Goal: Information Seeking & Learning: Learn about a topic

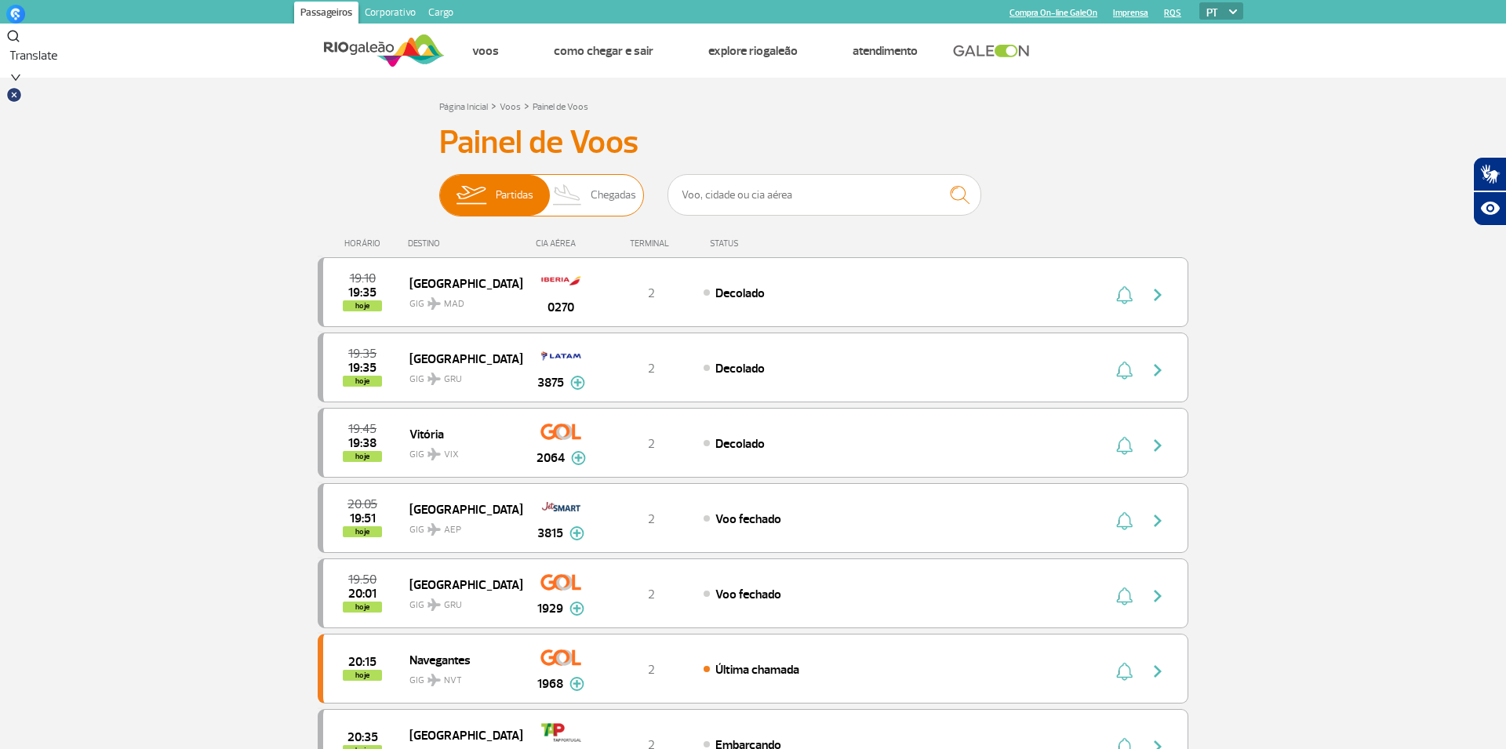
click at [598, 202] on span "Chegadas" at bounding box center [614, 195] width 46 height 41
click at [439, 187] on input "Partidas Chegadas" at bounding box center [439, 187] width 0 height 0
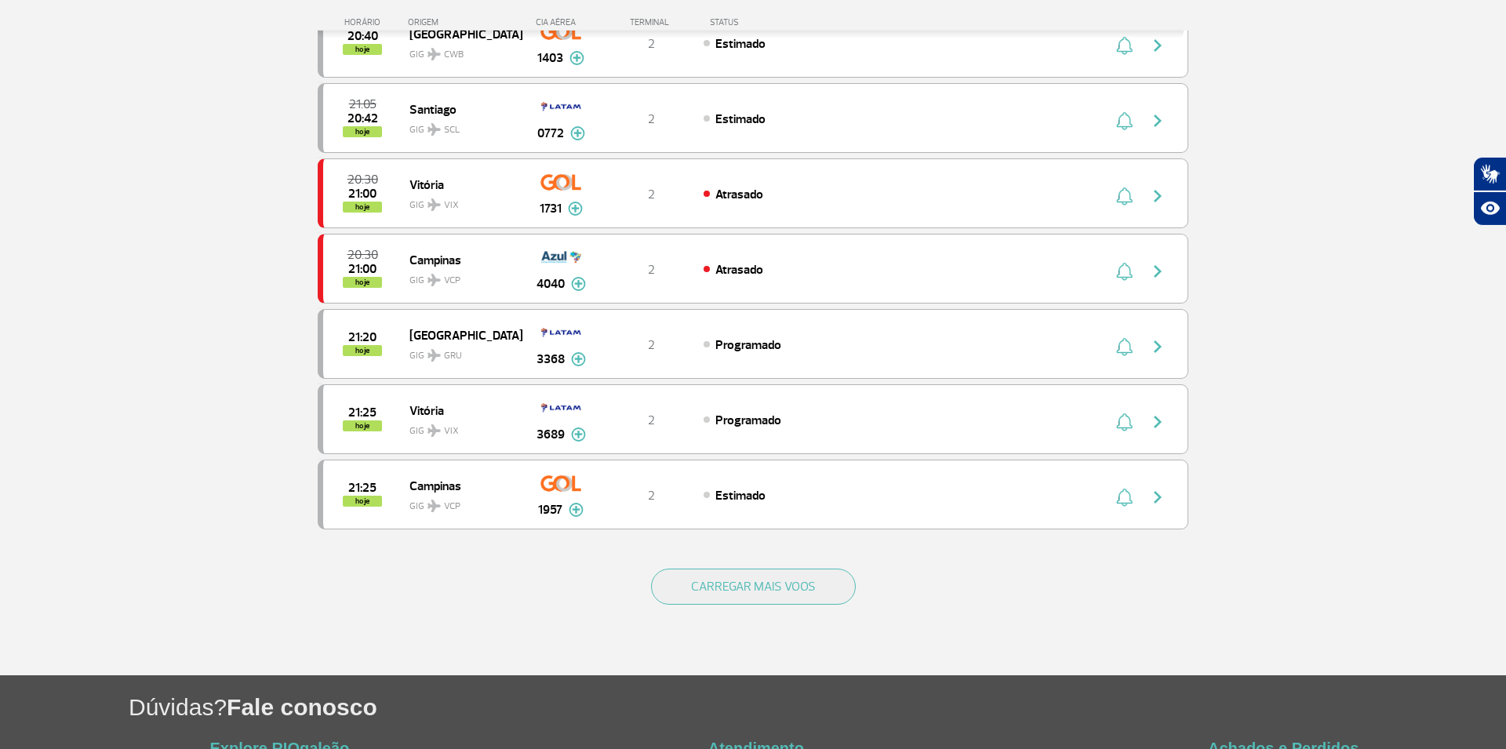
scroll to position [1389, 0]
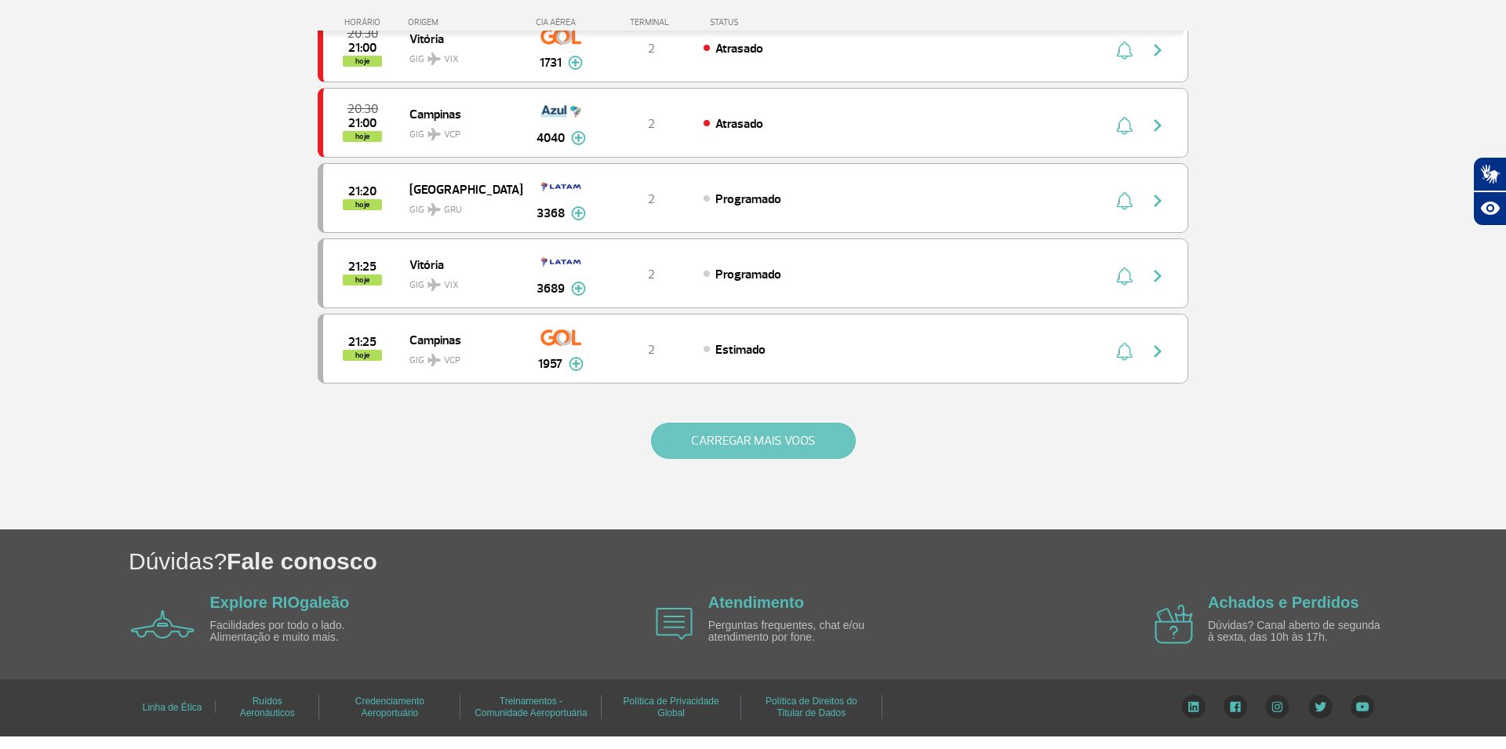
click at [770, 430] on button "CARREGAR MAIS VOOS" at bounding box center [753, 441] width 205 height 36
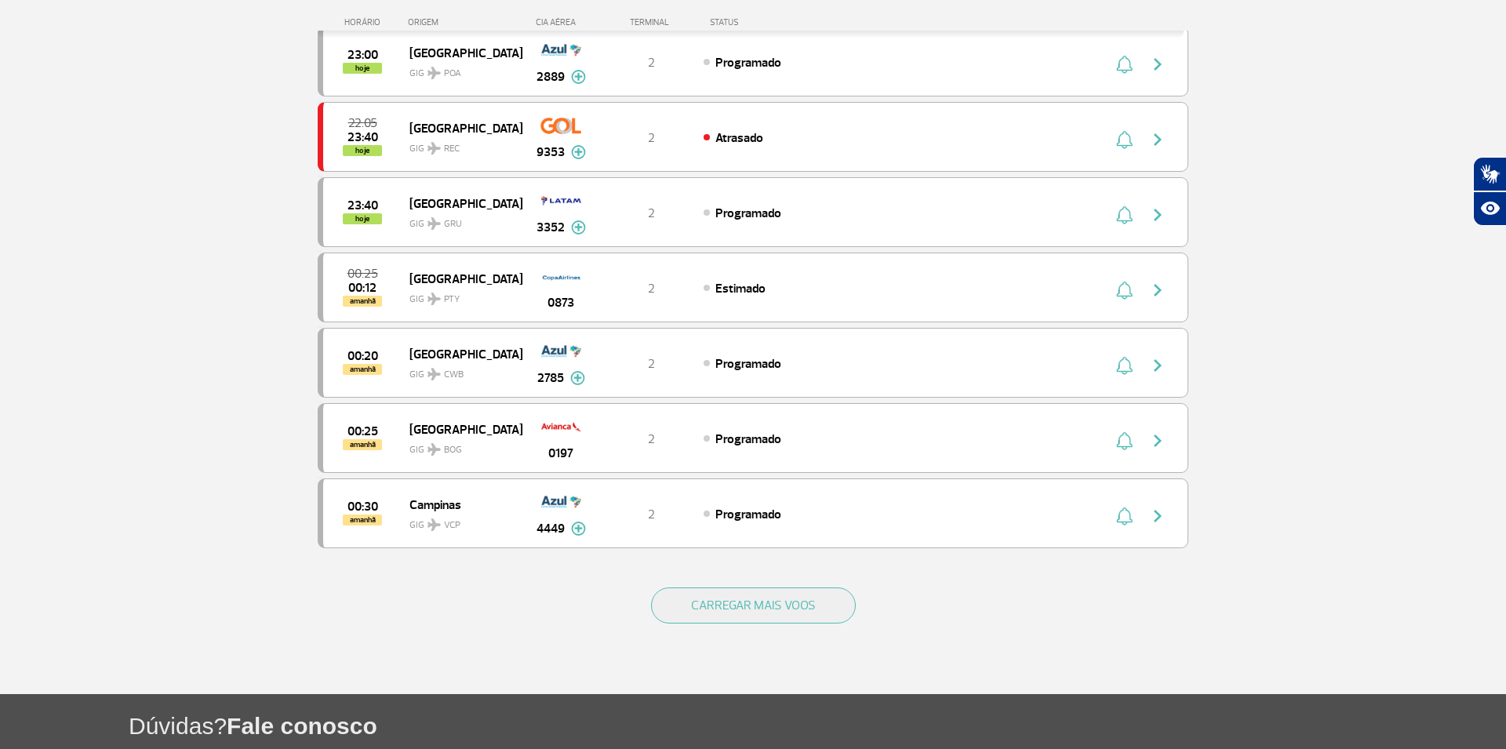
scroll to position [2895, 0]
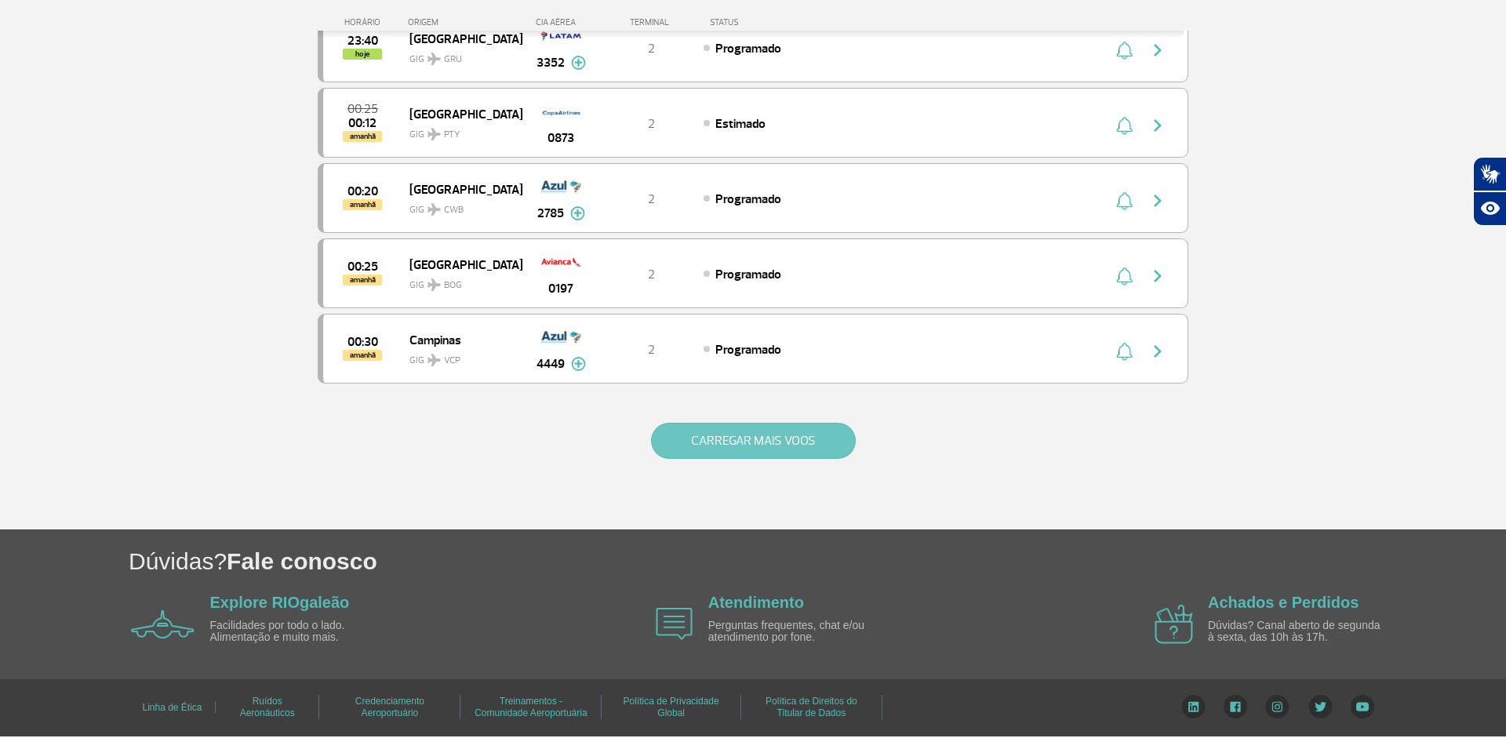
click at [784, 437] on button "CARREGAR MAIS VOOS" at bounding box center [753, 441] width 205 height 36
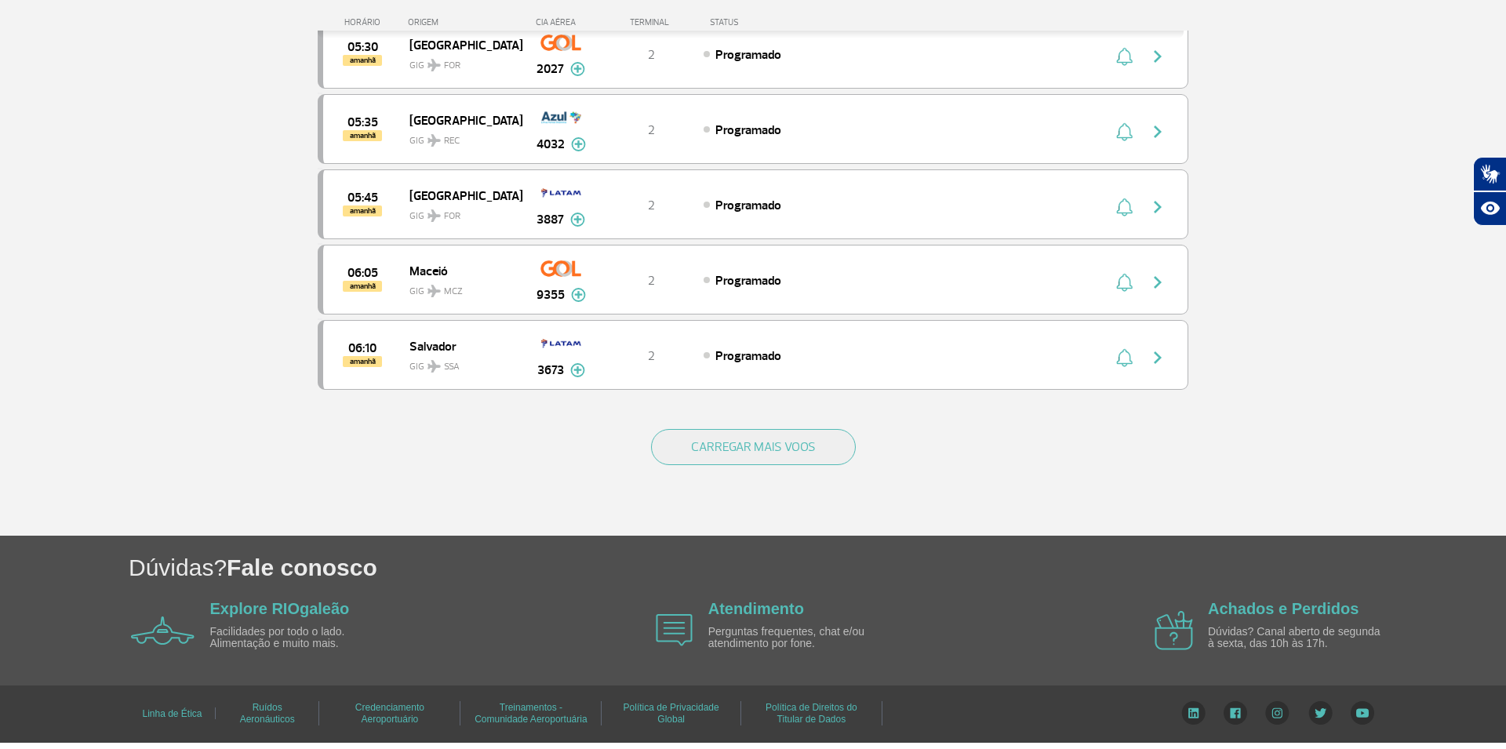
scroll to position [4390, 0]
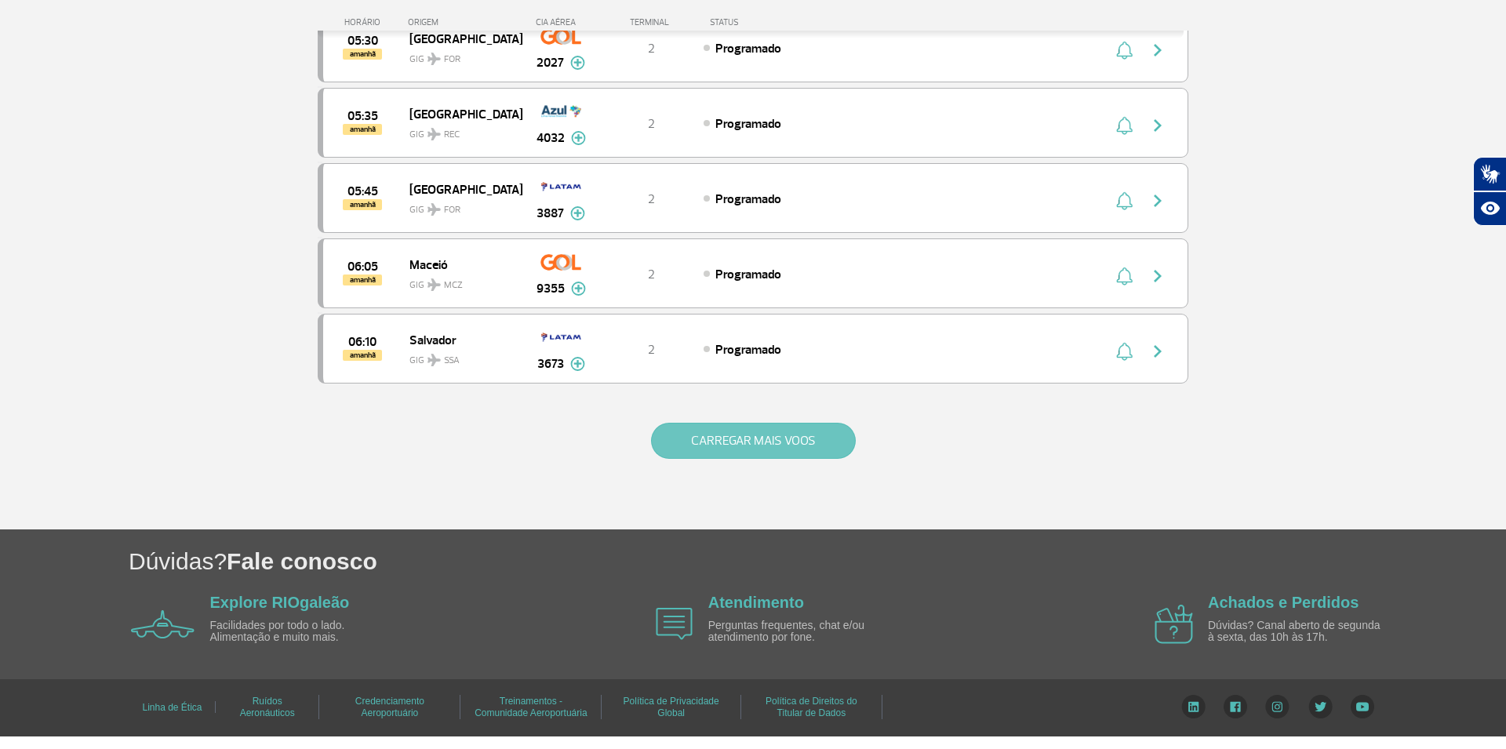
click at [734, 441] on button "CARREGAR MAIS VOOS" at bounding box center [753, 441] width 205 height 36
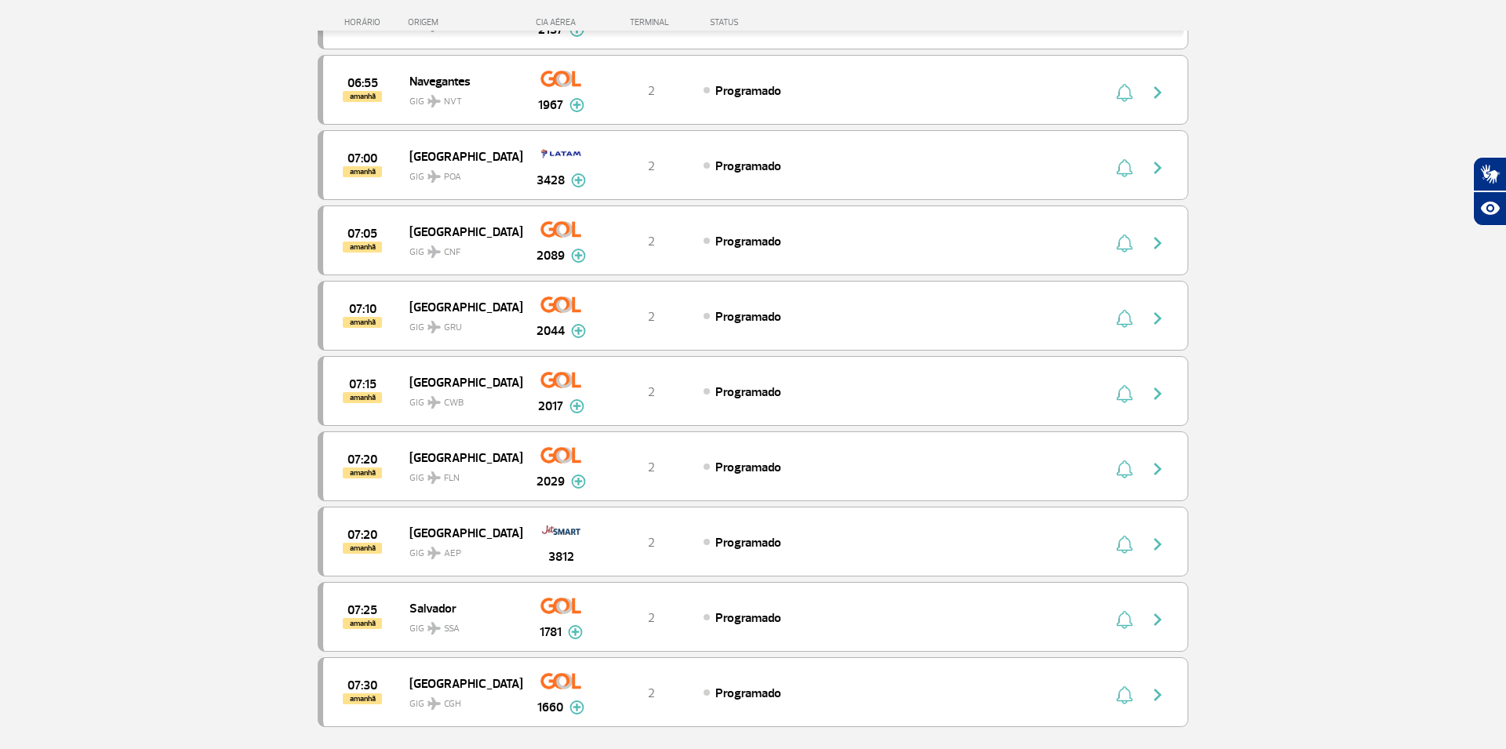
scroll to position [5896, 0]
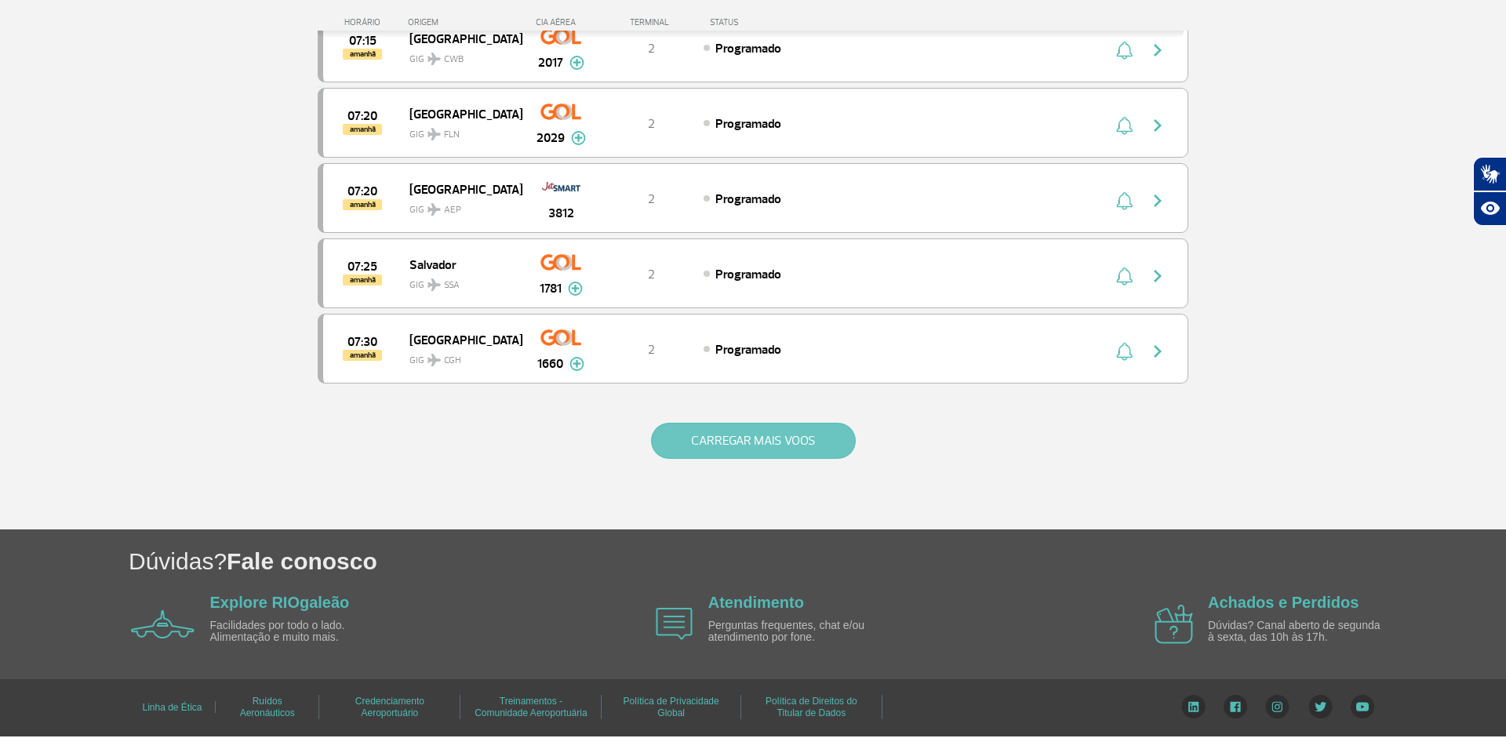
click at [712, 436] on button "CARREGAR MAIS VOOS" at bounding box center [753, 441] width 205 height 36
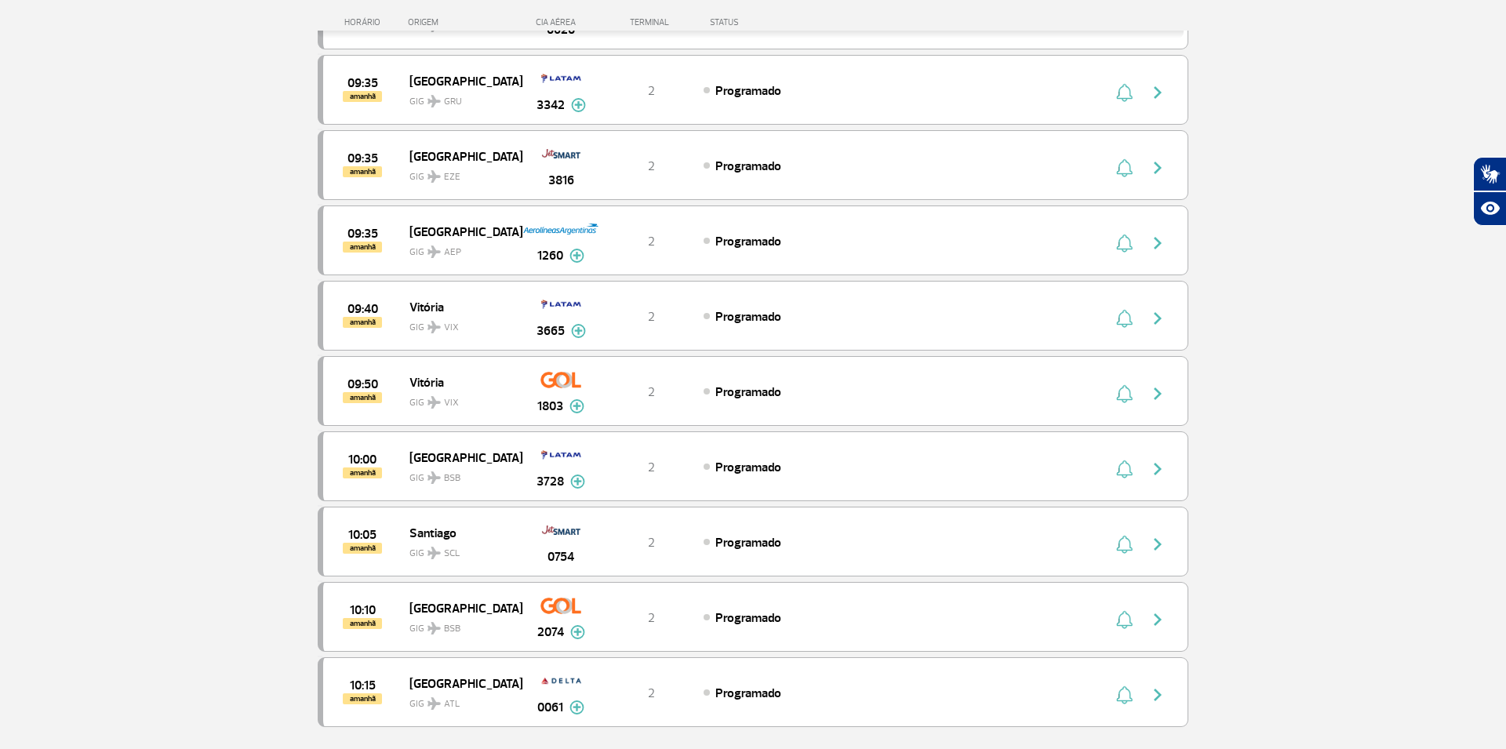
scroll to position [7403, 0]
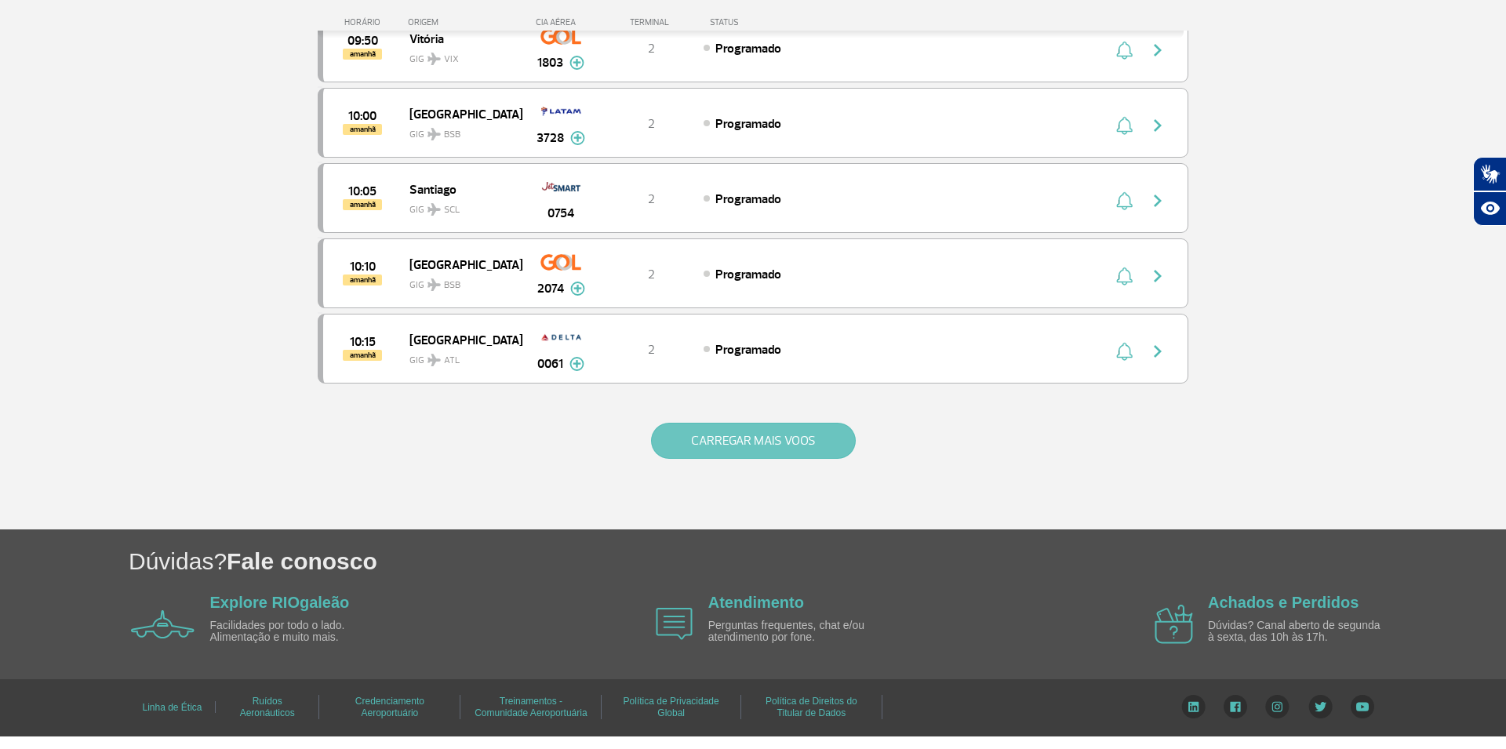
click at [715, 457] on button "CARREGAR MAIS VOOS" at bounding box center [753, 441] width 205 height 36
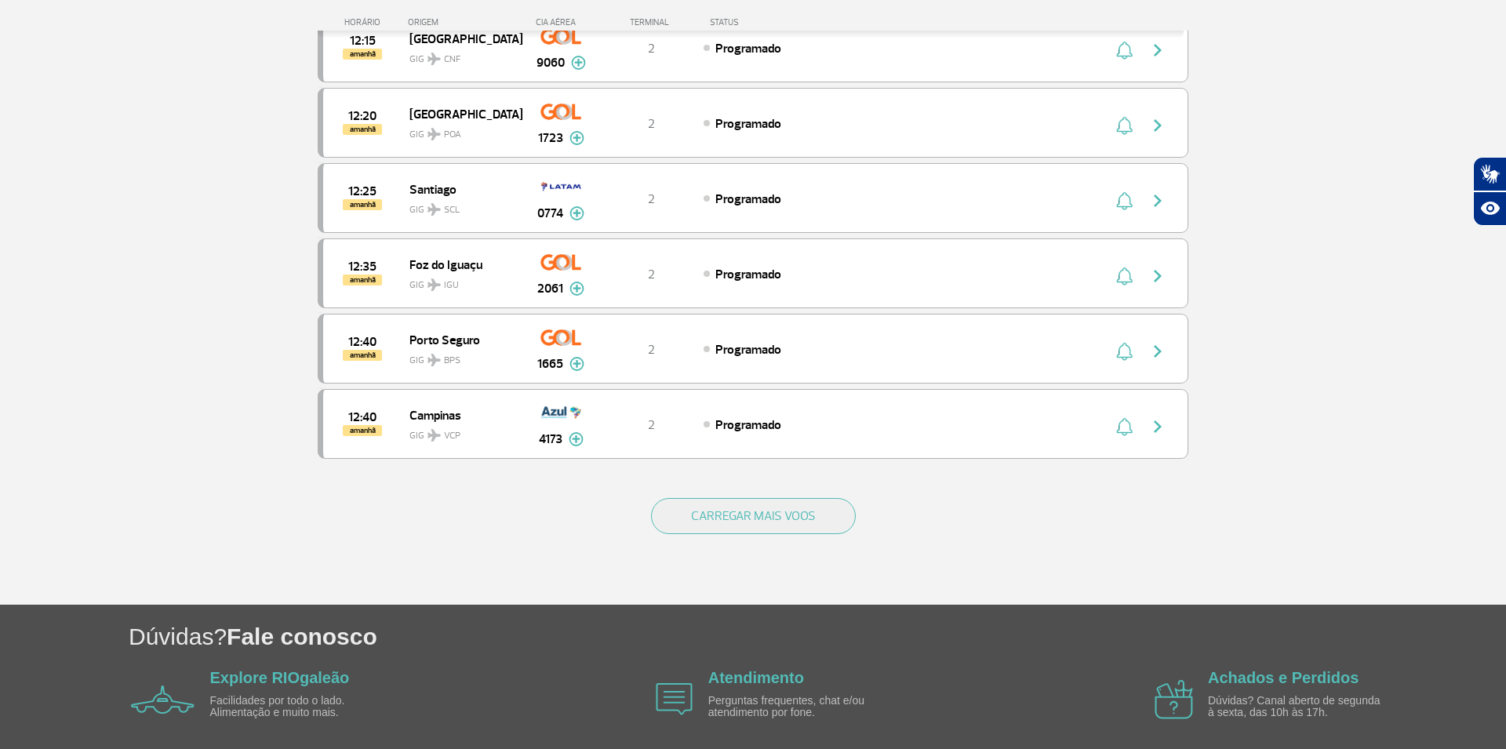
scroll to position [8909, 0]
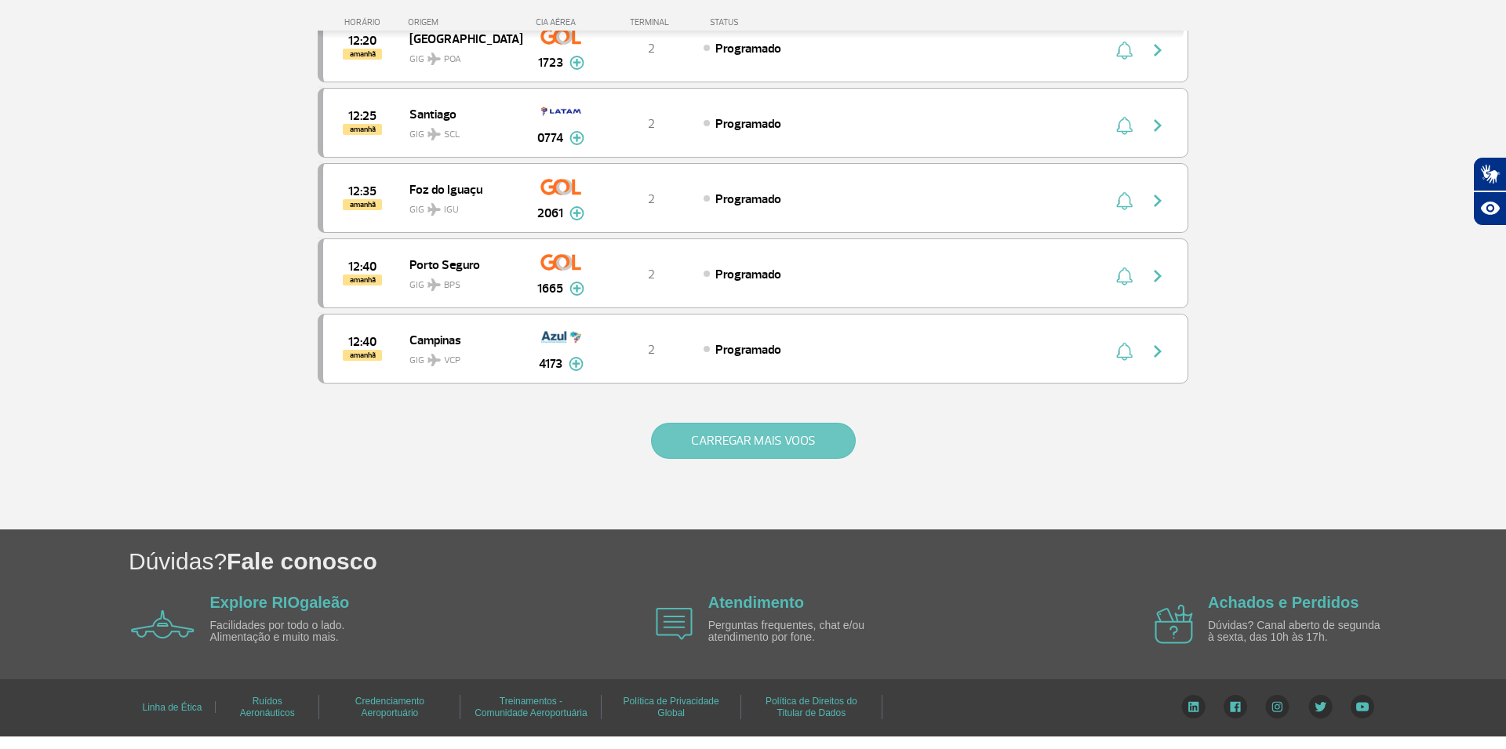
click at [741, 454] on button "CARREGAR MAIS VOOS" at bounding box center [753, 441] width 205 height 36
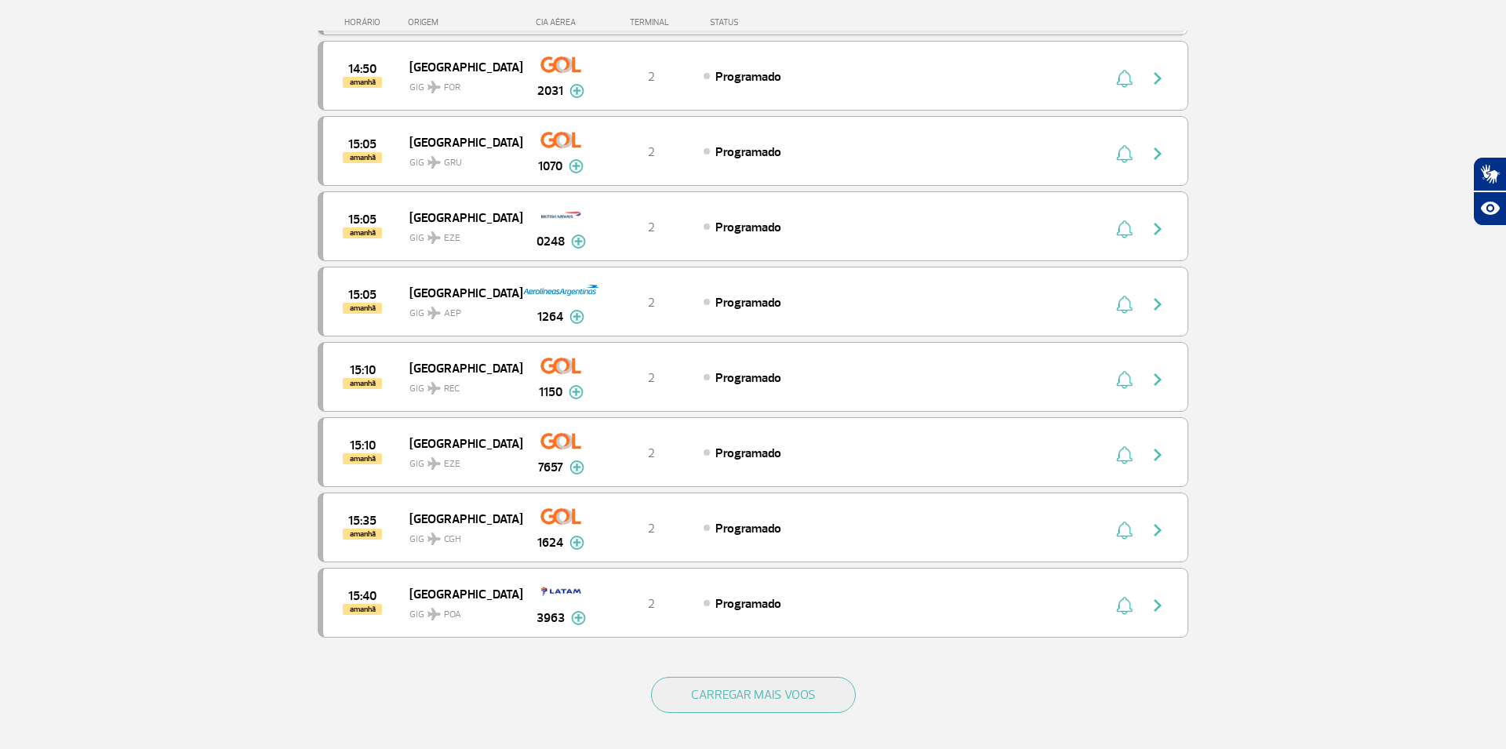
scroll to position [10415, 0]
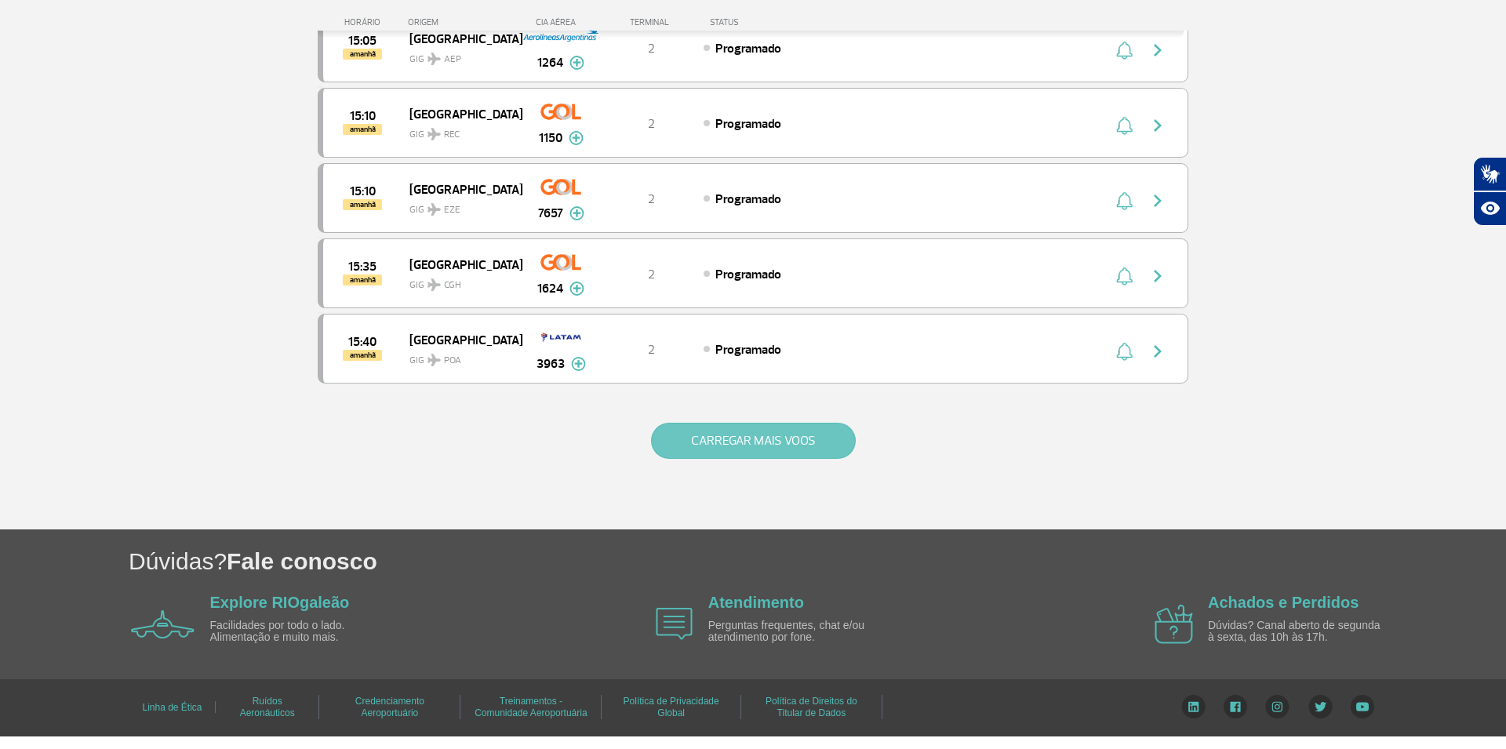
click at [686, 448] on button "CARREGAR MAIS VOOS" at bounding box center [753, 441] width 205 height 36
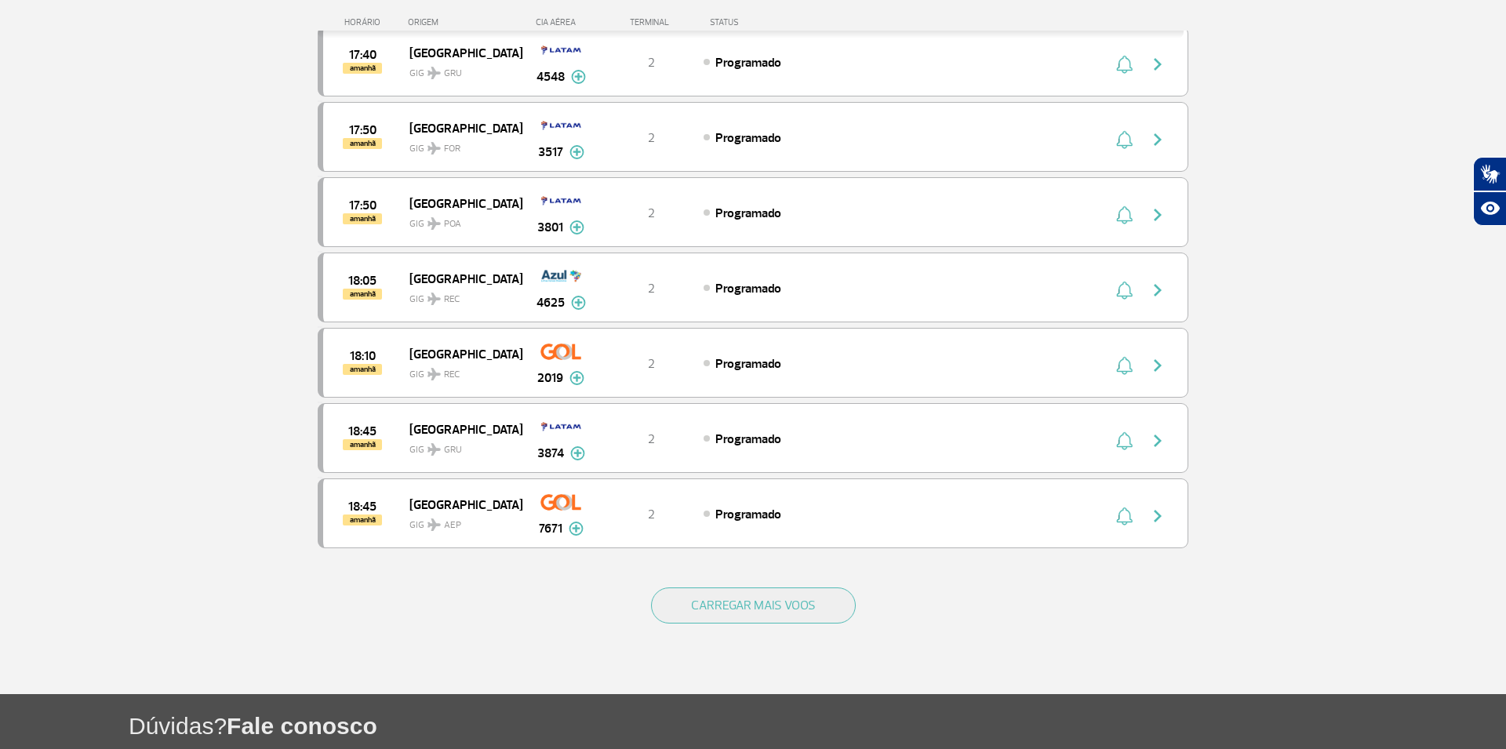
scroll to position [11921, 0]
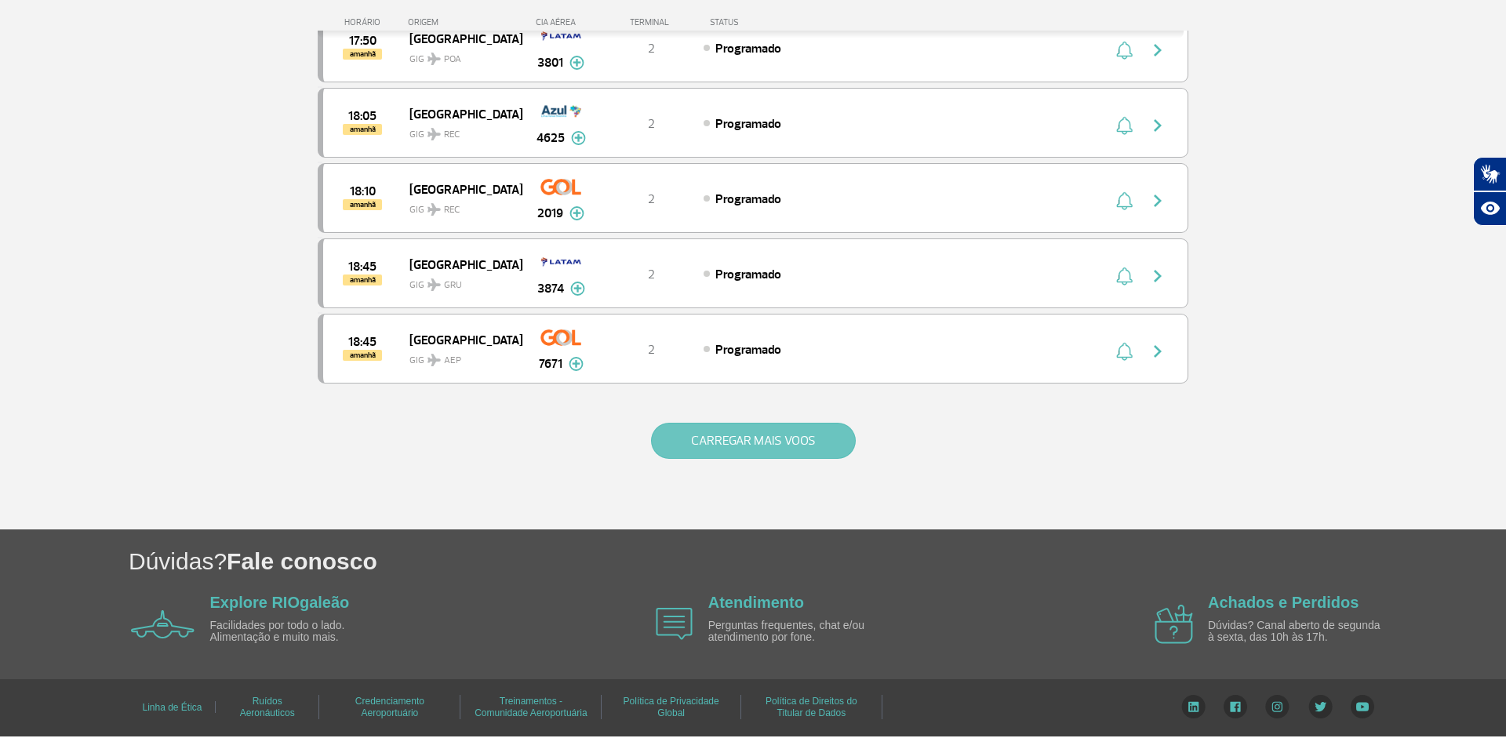
click at [712, 453] on button "CARREGAR MAIS VOOS" at bounding box center [753, 441] width 205 height 36
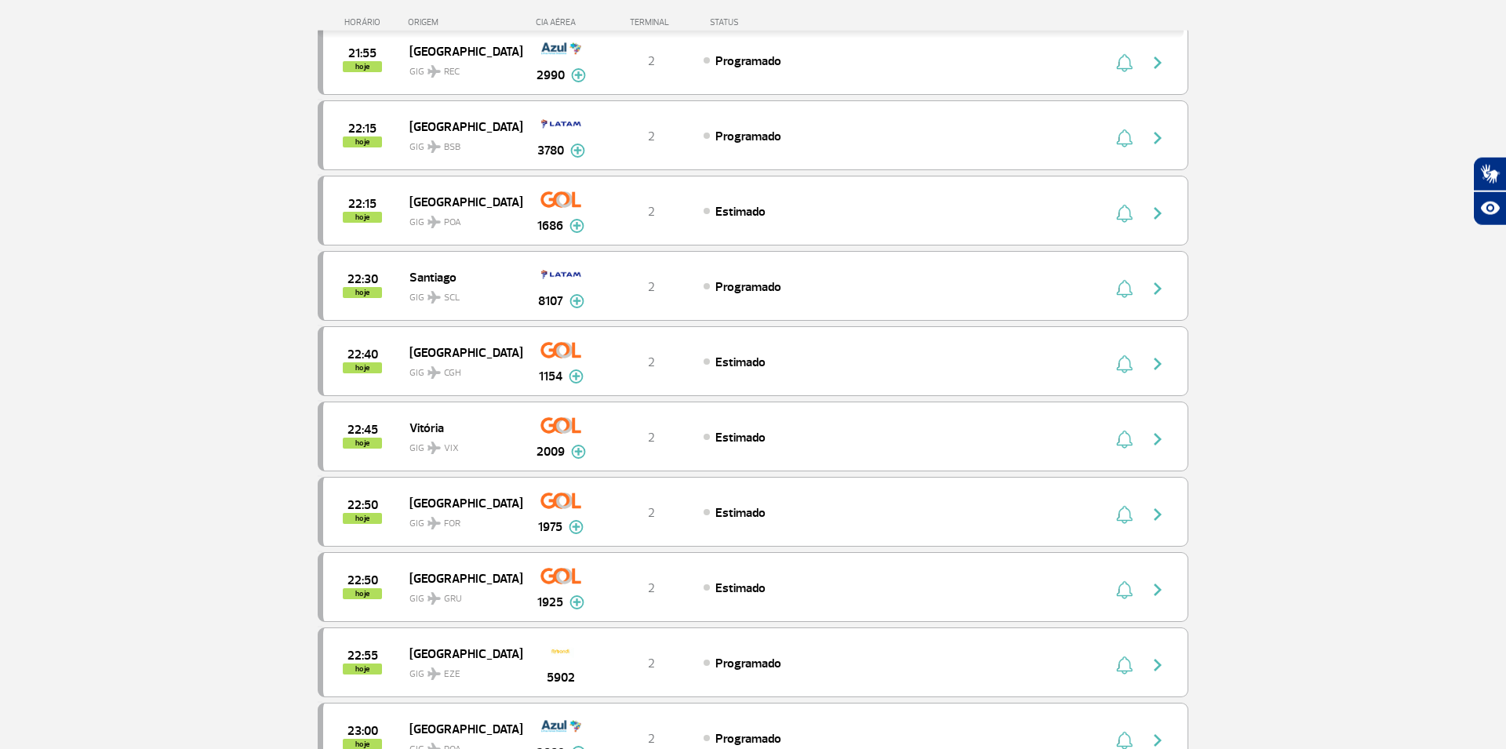
scroll to position [0, 0]
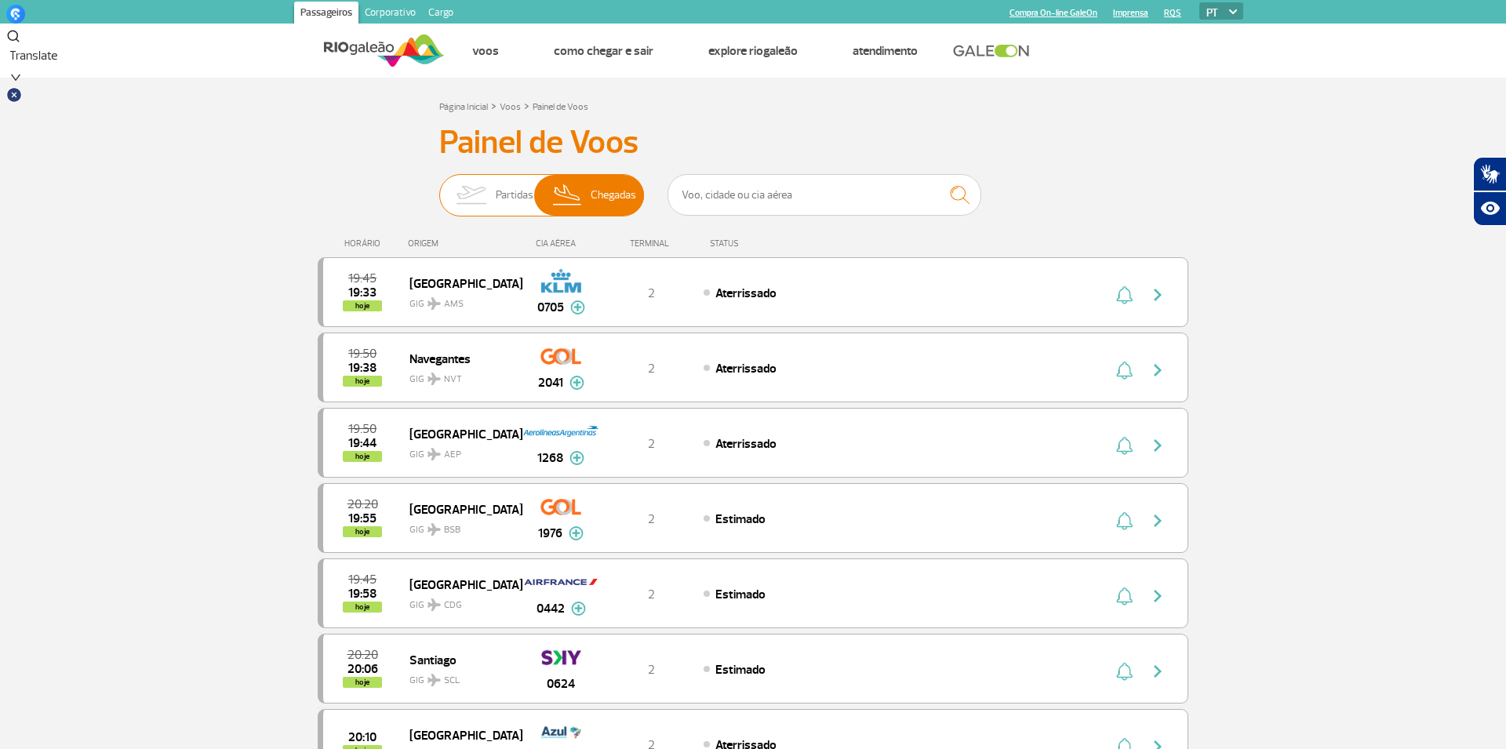
click at [506, 195] on span "Partidas" at bounding box center [515, 195] width 38 height 41
click at [439, 187] on input "Partidas Chegadas" at bounding box center [439, 187] width 0 height 0
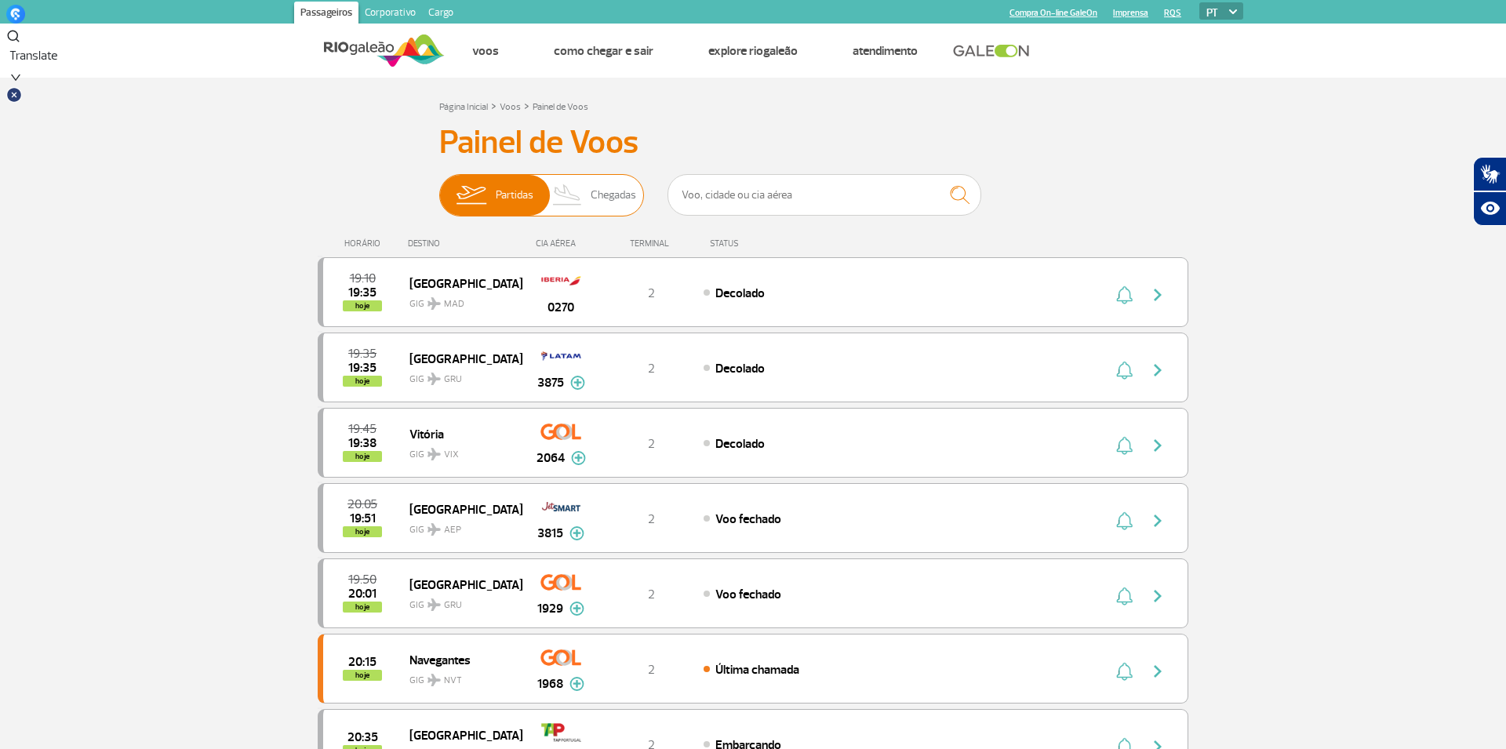
click at [596, 195] on span "Chegadas" at bounding box center [614, 195] width 46 height 41
click at [439, 187] on input "Partidas Chegadas" at bounding box center [439, 187] width 0 height 0
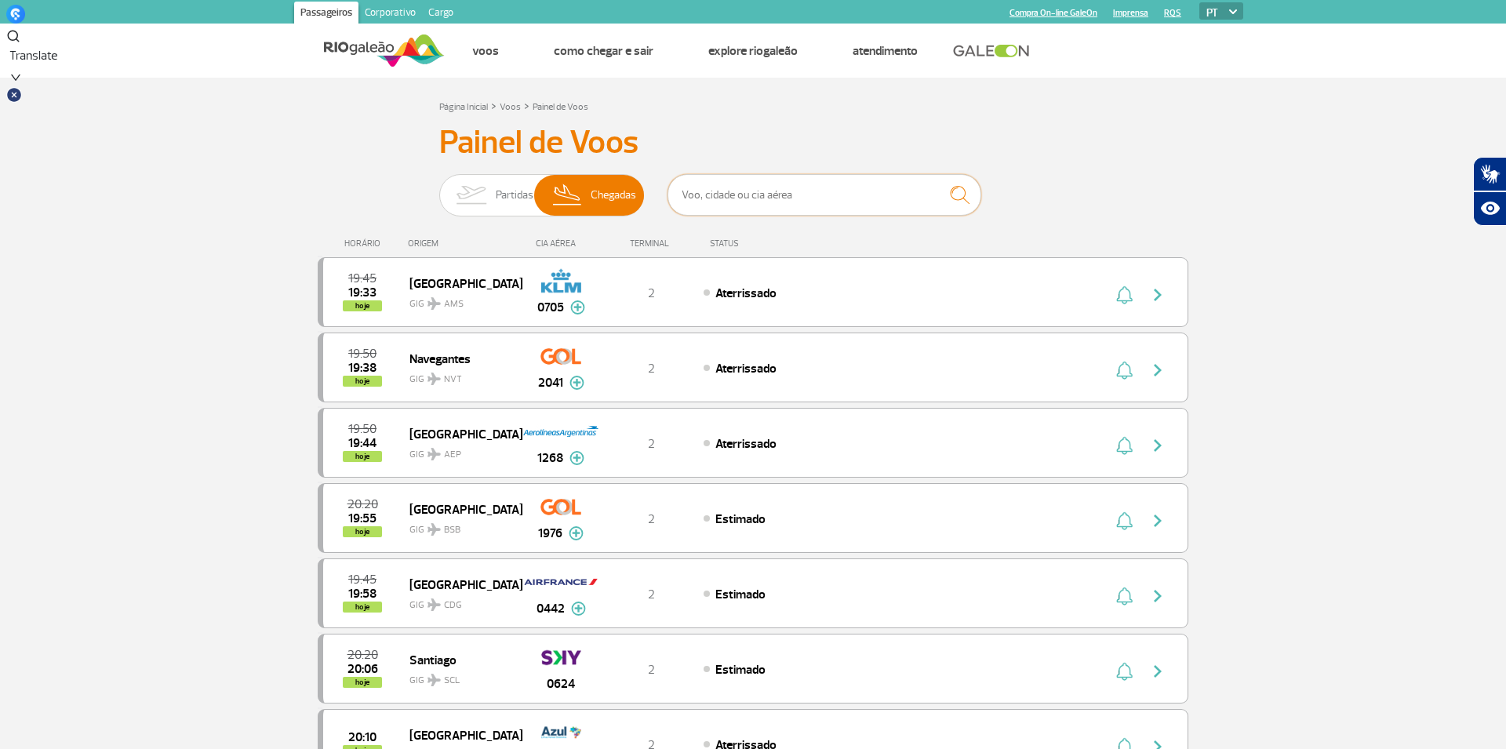
click at [740, 199] on input "text" at bounding box center [825, 195] width 314 height 42
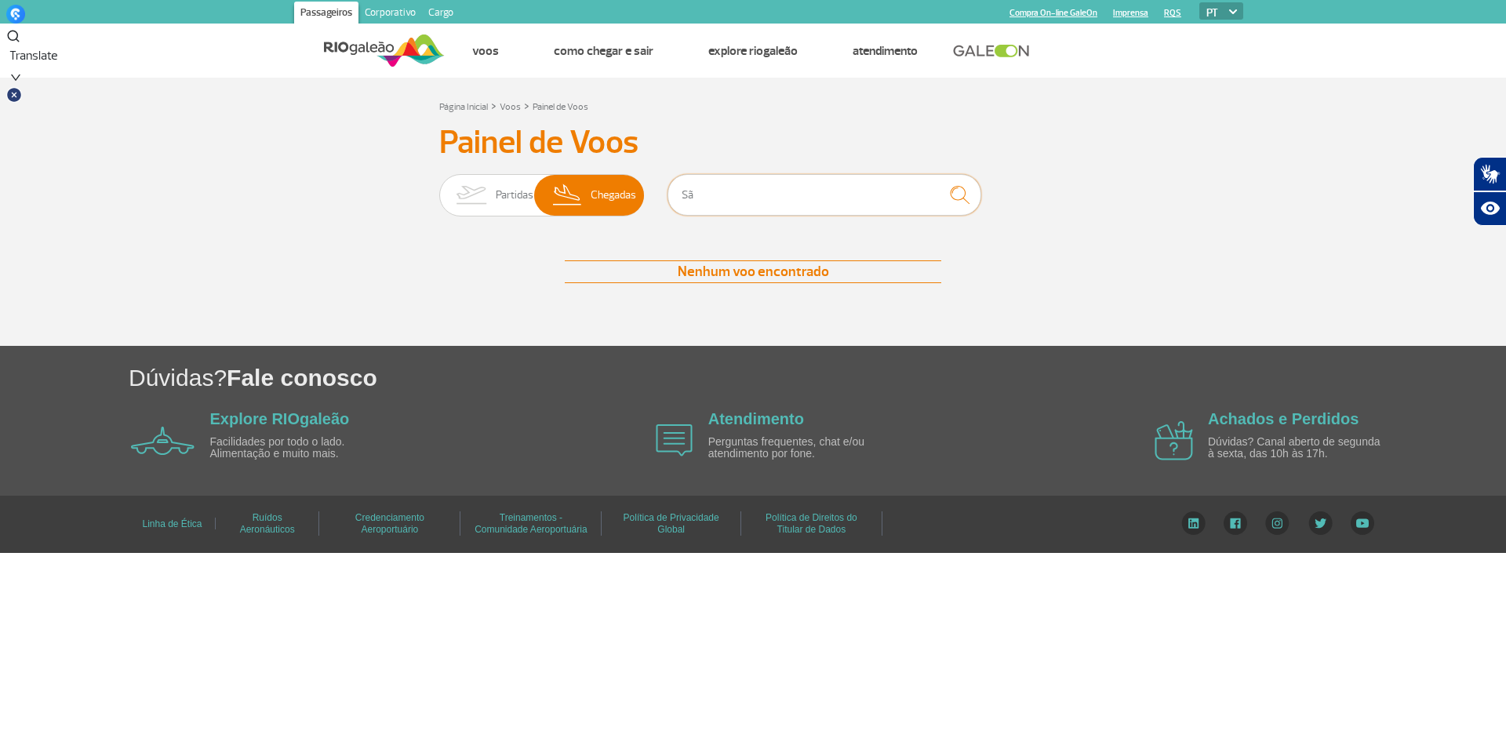
type input "S"
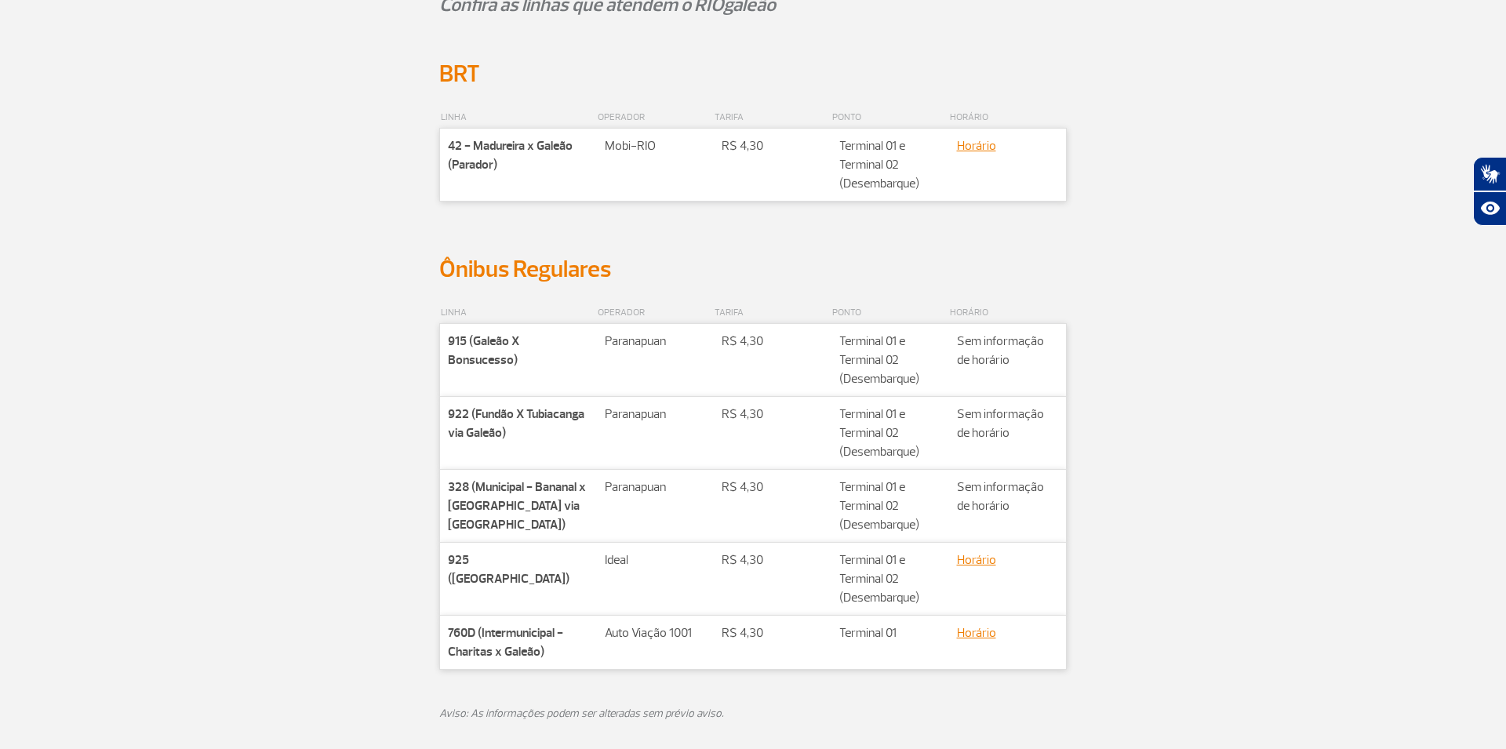
scroll to position [358, 0]
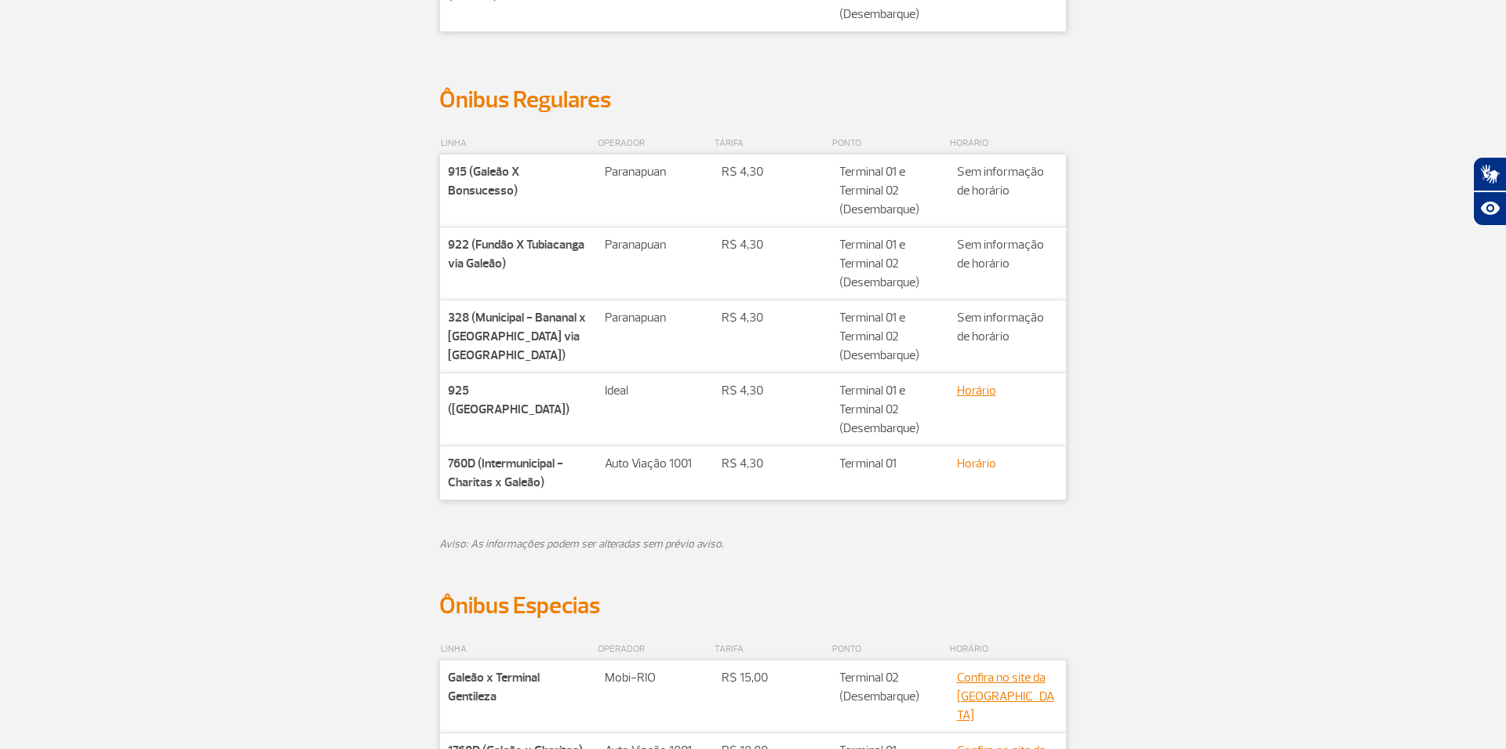
click at [972, 464] on link "Horário" at bounding box center [976, 464] width 39 height 16
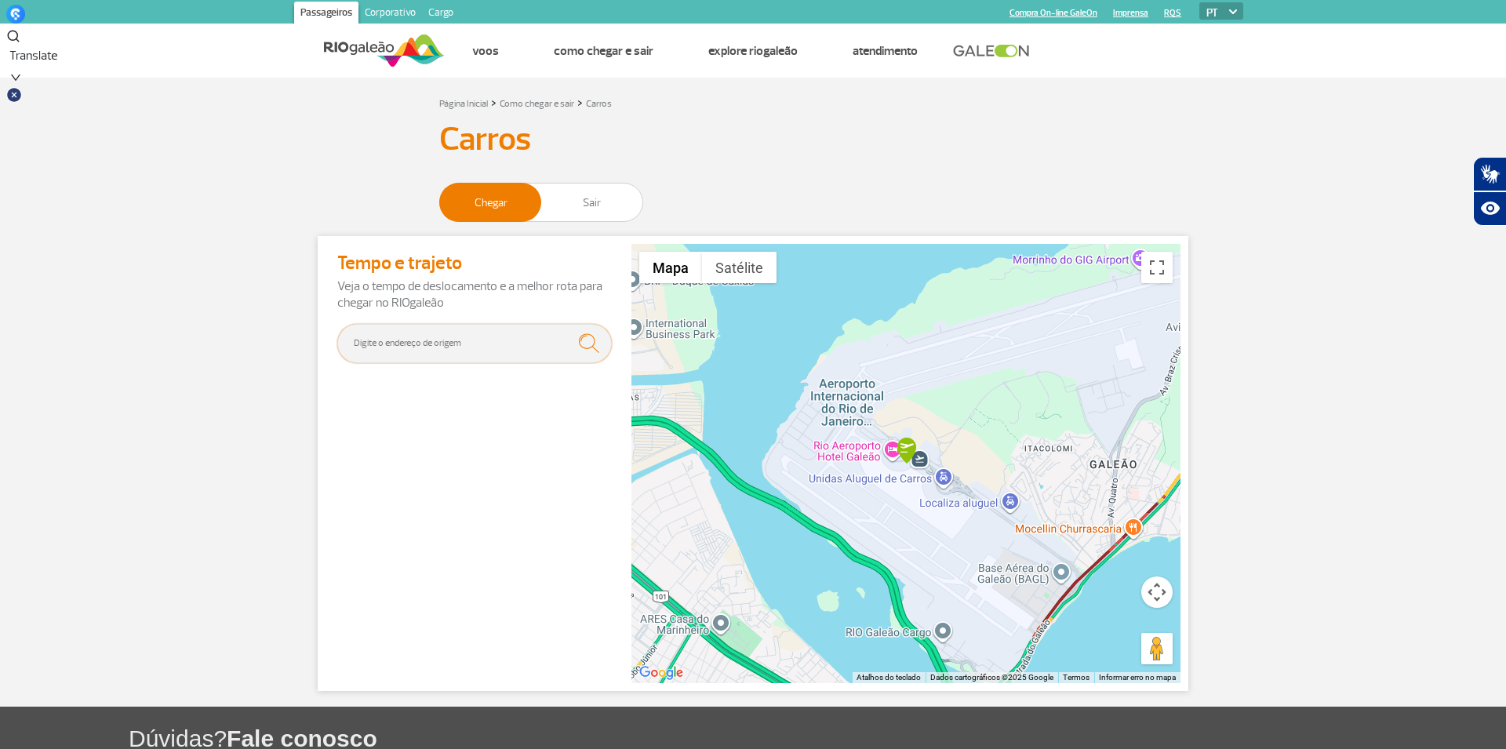
click at [498, 341] on input "text" at bounding box center [474, 343] width 275 height 39
type input "[GEOGRAPHIC_DATA][PERSON_NAME], [GEOGRAPHIC_DATA] - [GEOGRAPHIC_DATA], [GEOGRAP…"
